Goal: Task Accomplishment & Management: Manage account settings

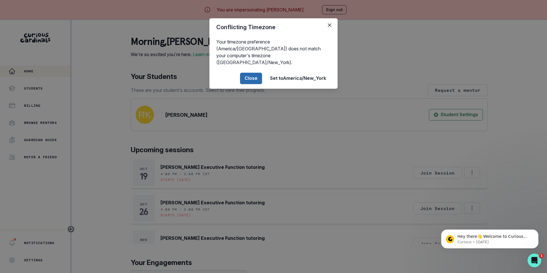
click at [258, 73] on button "Close" at bounding box center [251, 78] width 22 height 11
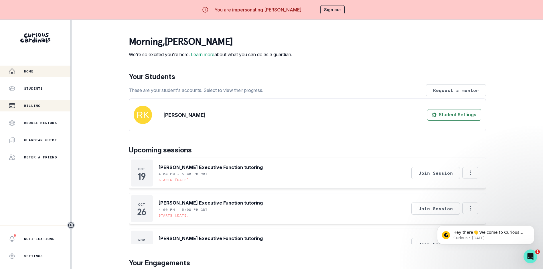
click at [23, 106] on div "Billing" at bounding box center [40, 105] width 62 height 7
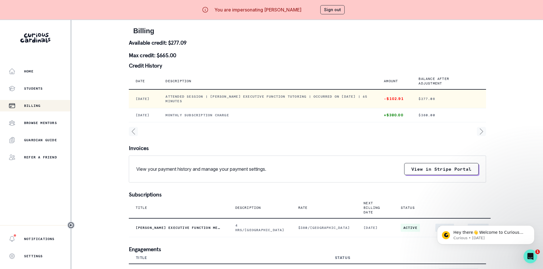
drag, startPoint x: 178, startPoint y: 96, endPoint x: 233, endPoint y: 101, distance: 55.2
click at [233, 101] on p "Attended session | [PERSON_NAME] Executive Function tutoring | Occurred on [DAT…" at bounding box center [267, 98] width 205 height 9
copy p "Attended session | [PERSON_NAME] Executive Function tutoring | Occurred on [DAT…"
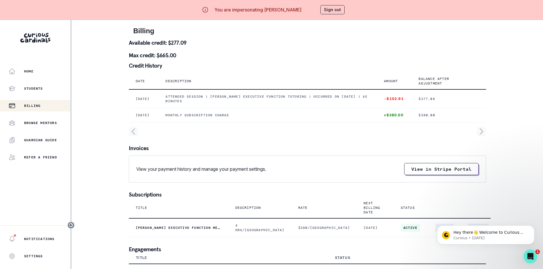
click at [267, 70] on div "Billing Available credit: $277.09 Max credit: $665.00 Credit History Date Descr…" at bounding box center [307, 156] width 357 height 272
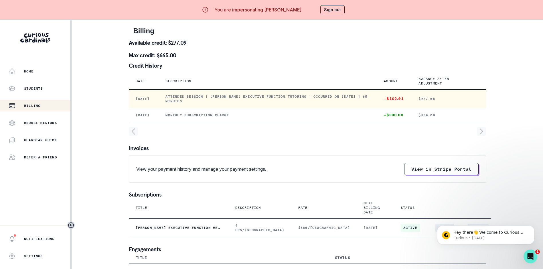
drag, startPoint x: 178, startPoint y: 95, endPoint x: 231, endPoint y: 99, distance: 53.4
click at [231, 99] on p "Attended session | [PERSON_NAME] Executive Function tutoring | Occurred on [DAT…" at bounding box center [267, 98] width 205 height 9
copy p "Attended session | [PERSON_NAME] Executive Function tutoring | Occurred on [DAT…"
drag, startPoint x: 393, startPoint y: 99, endPoint x: 408, endPoint y: 98, distance: 15.2
click at [405, 98] on p "-$102.91" at bounding box center [394, 98] width 21 height 5
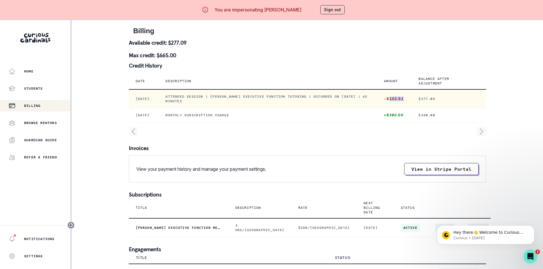
copy p "102.91"
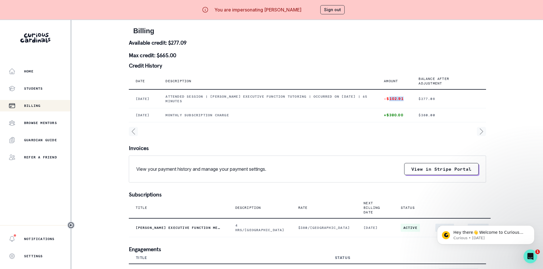
click at [334, 9] on button "Sign out" at bounding box center [332, 9] width 24 height 9
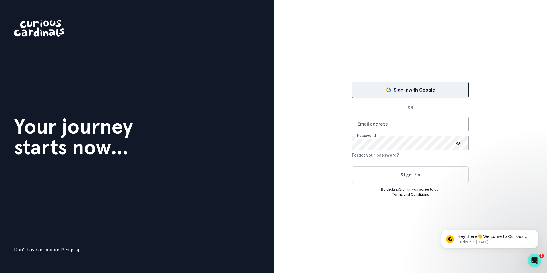
click at [404, 89] on p "Sign in with Google" at bounding box center [415, 89] width 42 height 7
